Goal: Find specific page/section: Find specific page/section

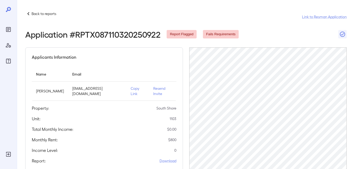
click at [47, 14] on p "Back to reports" at bounding box center [44, 13] width 25 height 5
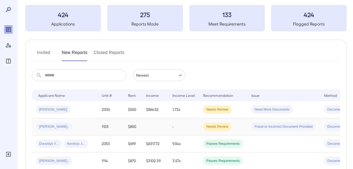
scroll to position [53, 0]
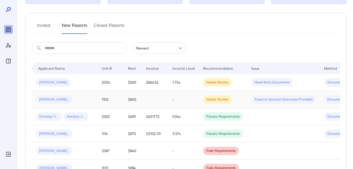
click at [45, 98] on span "[PERSON_NAME].." at bounding box center [54, 99] width 36 height 5
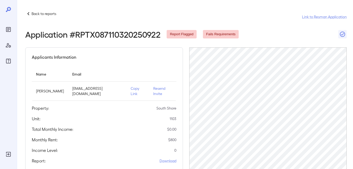
click at [131, 86] on p "Copy Link" at bounding box center [138, 91] width 14 height 11
